Goal: Information Seeking & Learning: Learn about a topic

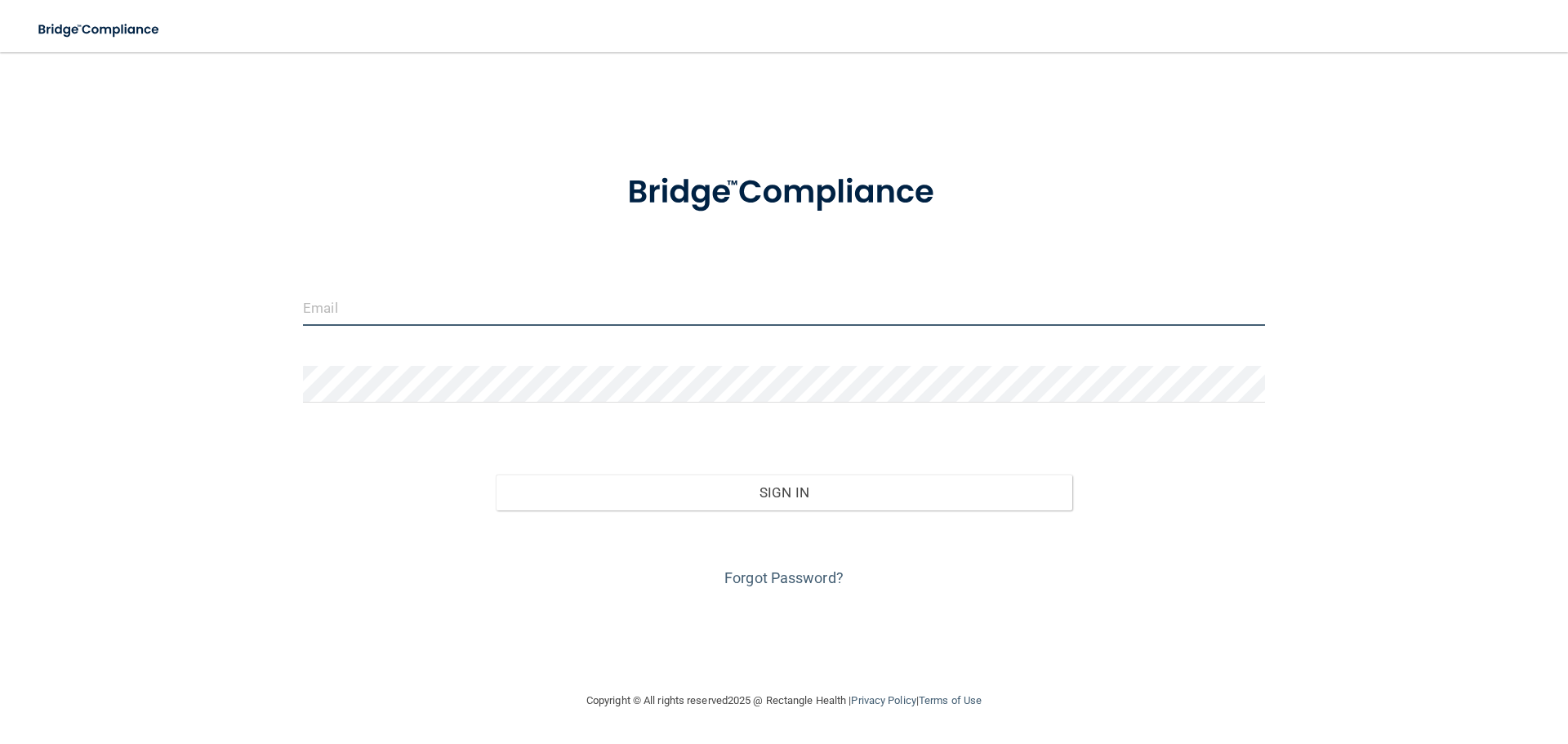
click at [379, 296] on input "email" at bounding box center [784, 307] width 962 height 37
type input "[EMAIL_ADDRESS][DOMAIN_NAME]"
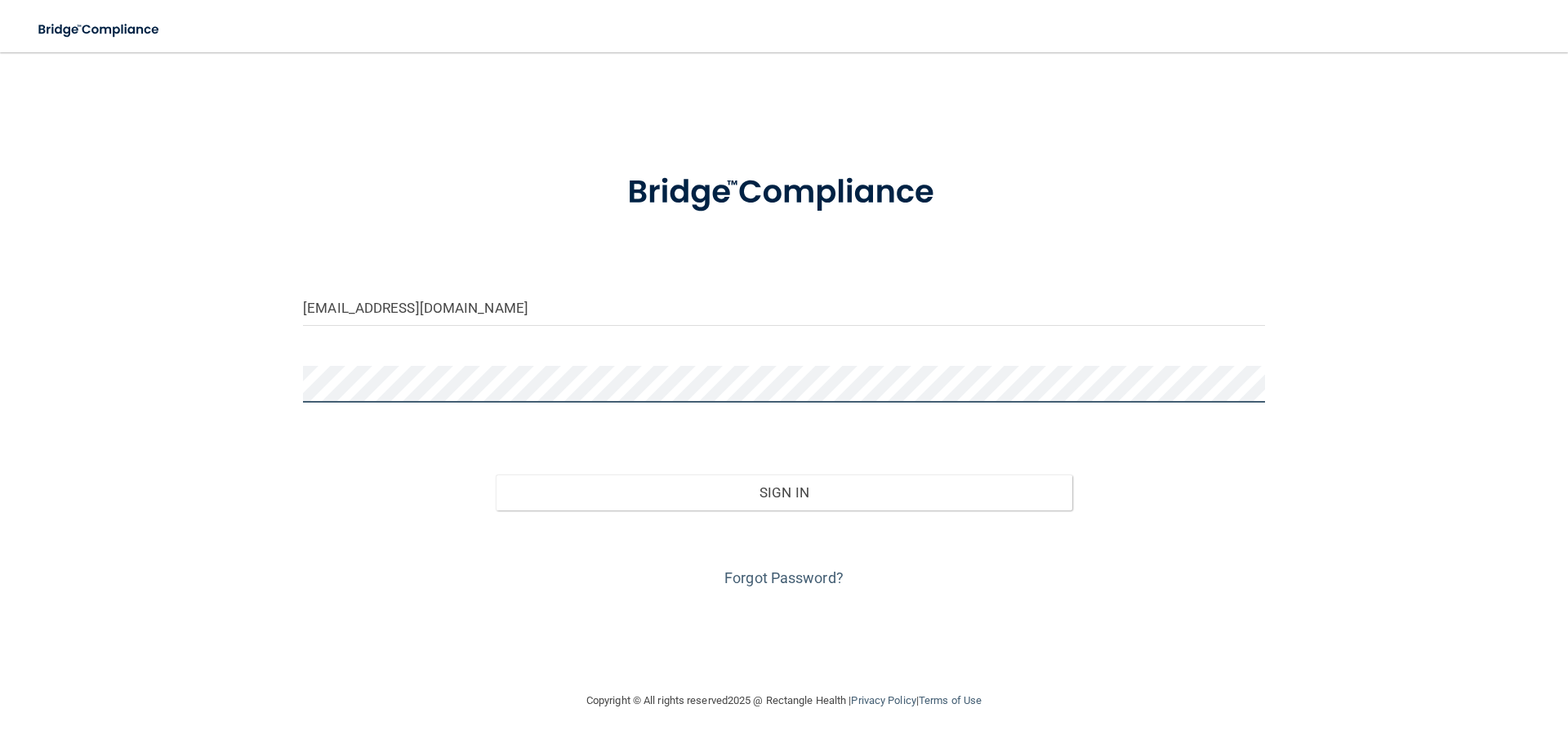
click at [496, 474] on button "Sign In" at bounding box center [785, 492] width 578 height 36
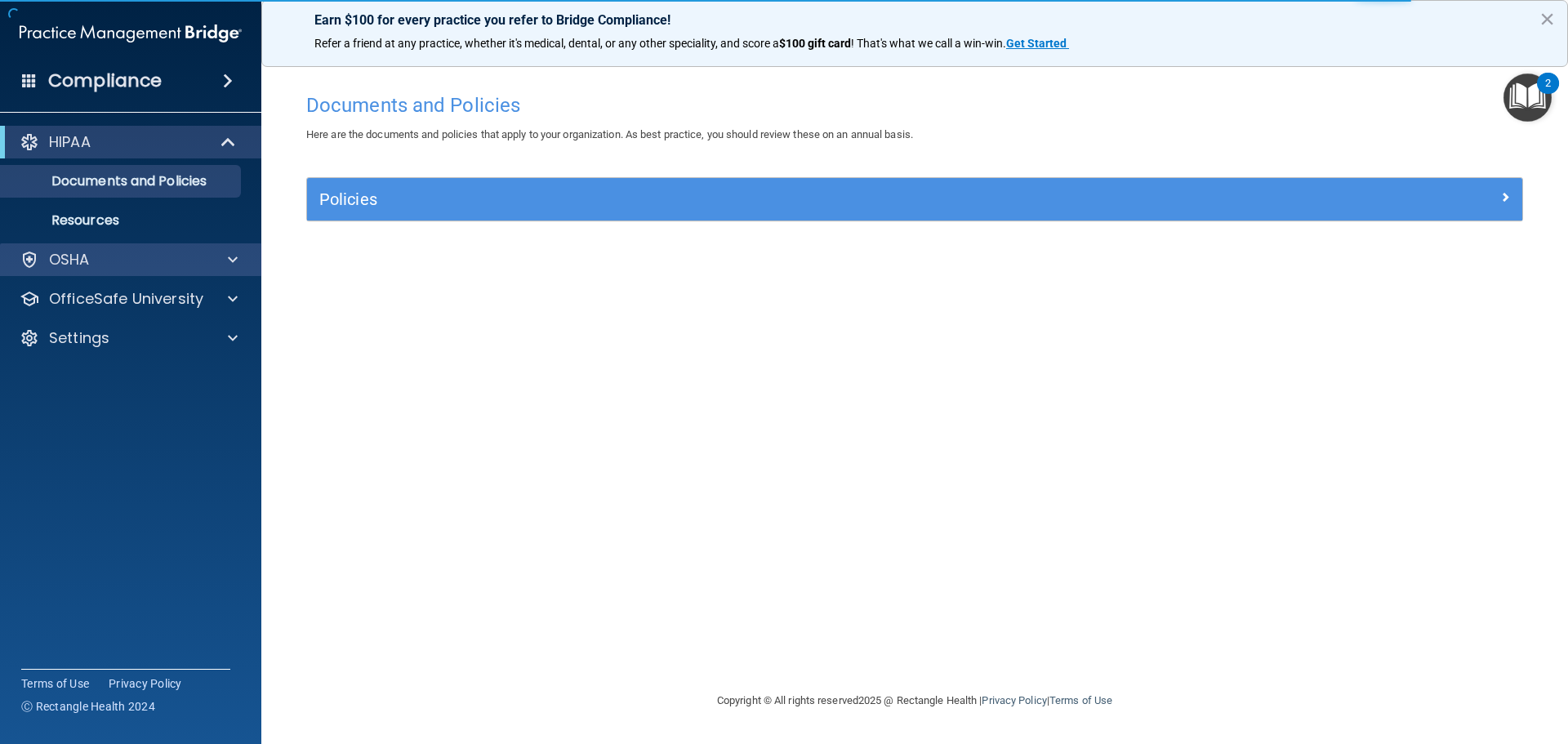
drag, startPoint x: 139, startPoint y: 245, endPoint x: 144, endPoint y: 256, distance: 12.1
click at [139, 241] on div "HIPAA Documents and Policies Report an Incident Business Associates Emergency P…" at bounding box center [131, 244] width 262 height 249
click at [167, 247] on div "OSHA" at bounding box center [131, 259] width 262 height 33
click at [227, 262] on div at bounding box center [230, 259] width 41 height 19
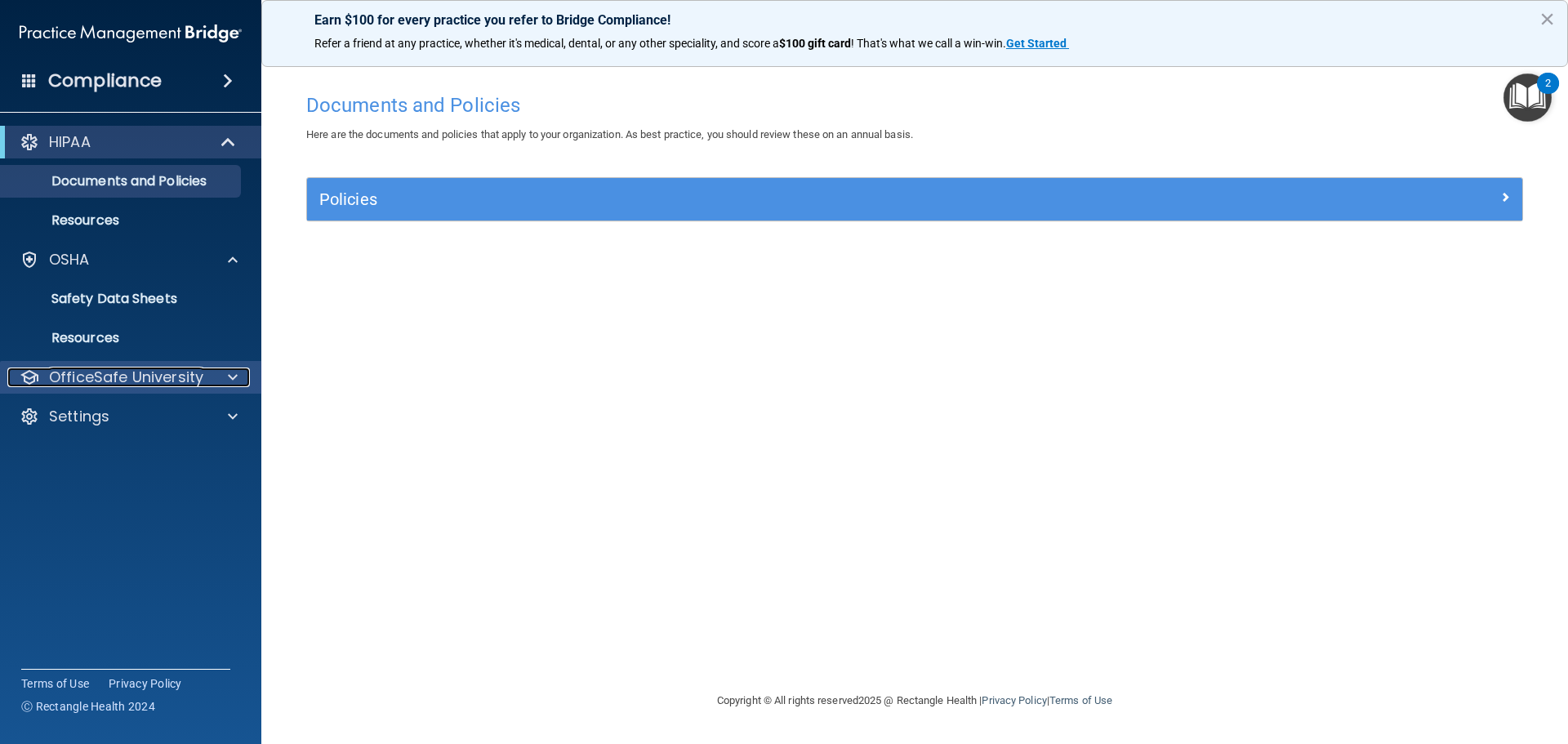
click at [175, 375] on p "OfficeSafe University" at bounding box center [126, 377] width 154 height 19
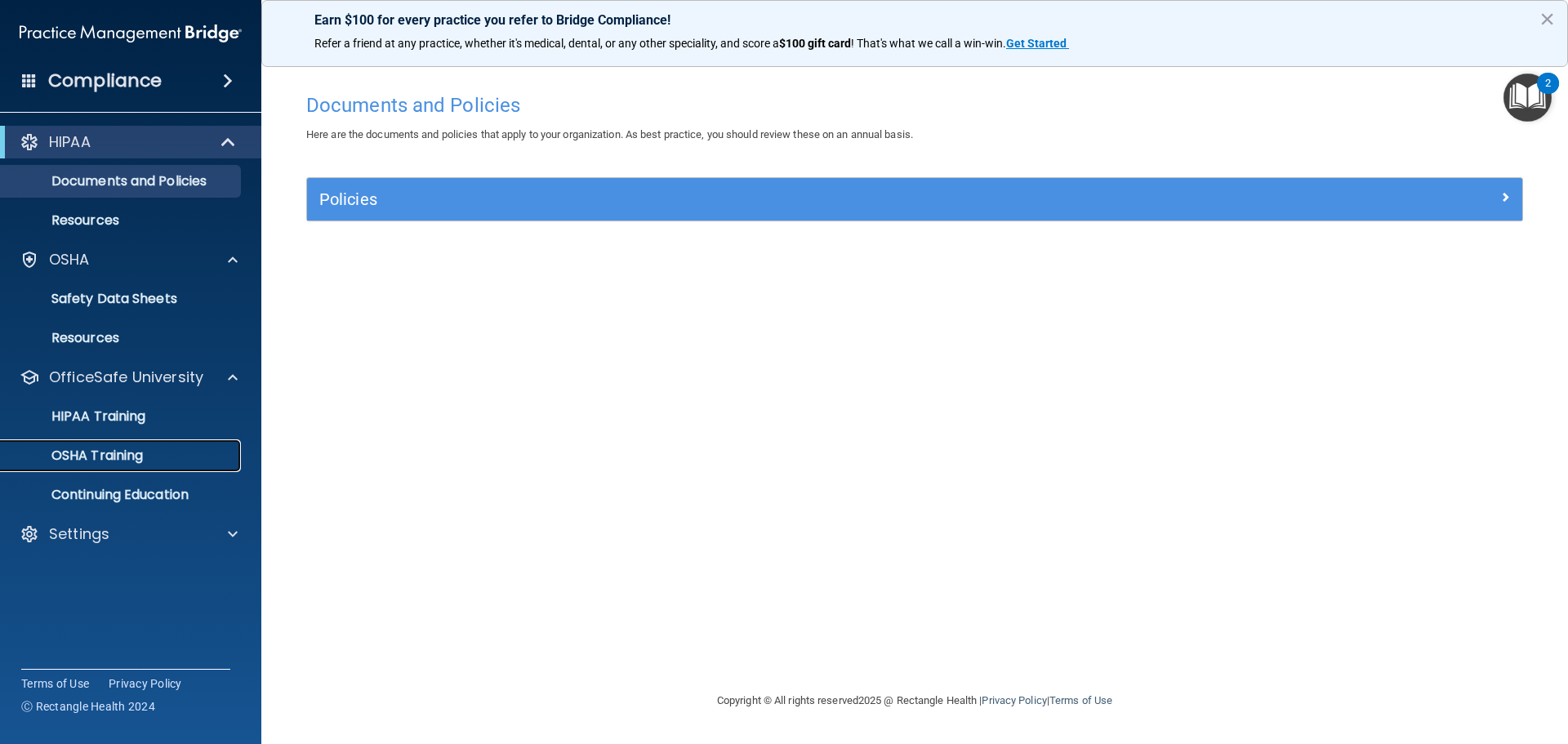
click at [125, 466] on link "OSHA Training" at bounding box center [112, 455] width 258 height 33
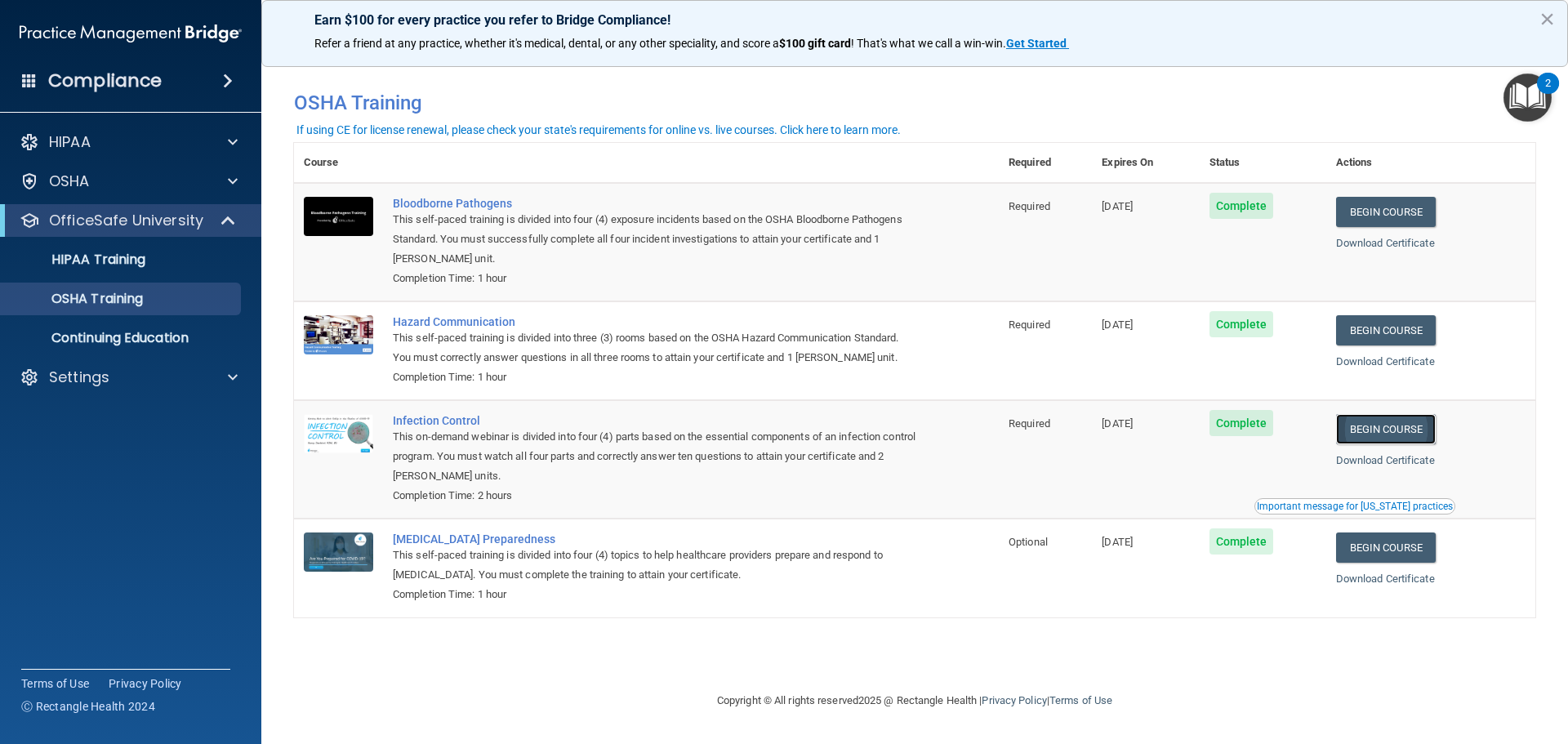
click at [1412, 426] on link "Begin Course" at bounding box center [1386, 429] width 100 height 30
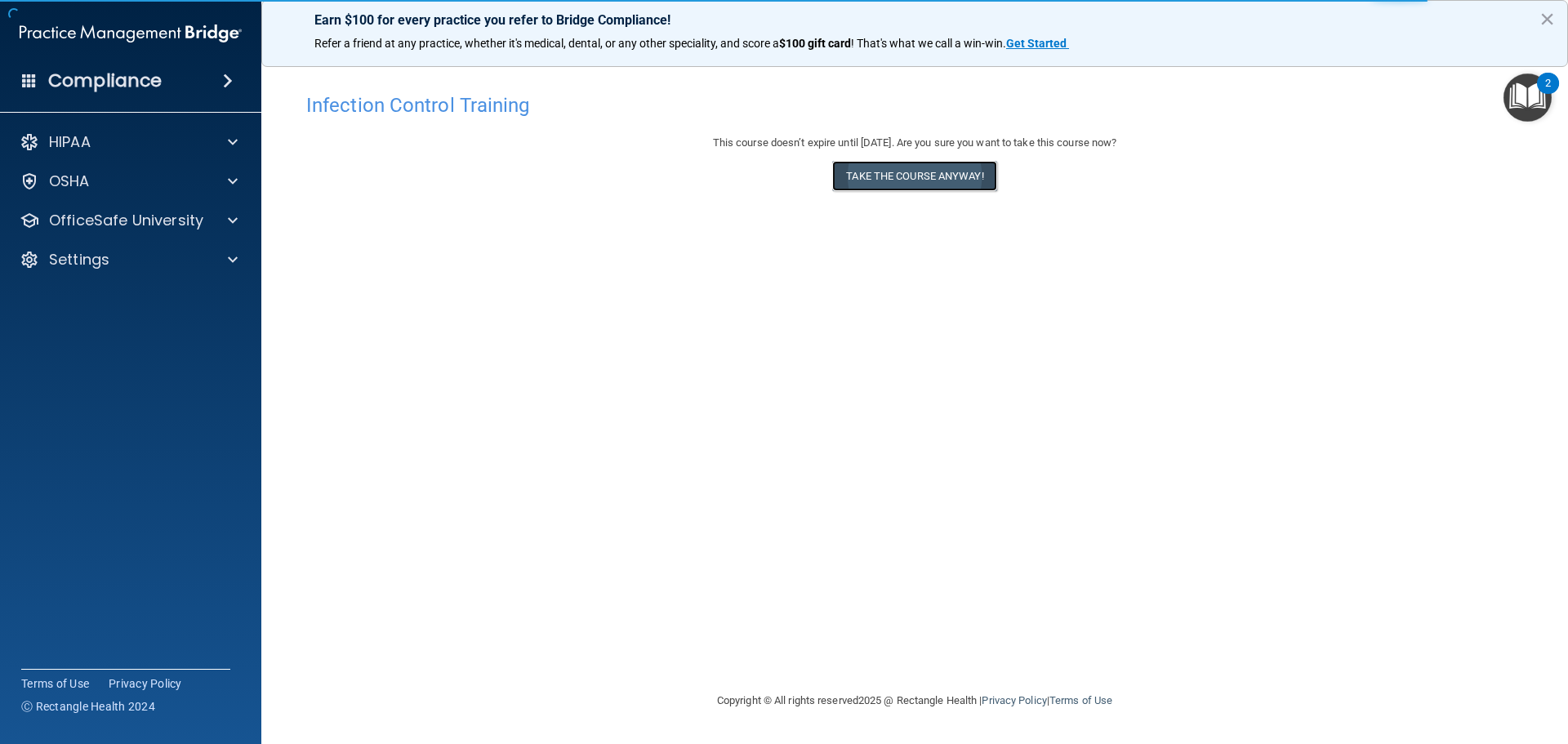
click at [882, 181] on button "Take the course anyway!" at bounding box center [915, 176] width 165 height 30
